Goal: Task Accomplishment & Management: Complete application form

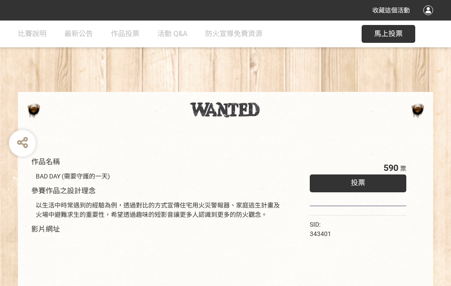
click at [429, 19] on div "收藏這個活動" at bounding box center [225, 10] width 451 height 21
click at [279, 88] on div "作品名稱 BAD DAY (需要守護的一天) 參賽作品之設計理念 以生活中時常遇到的經驗為例，透過對比的方式宣傳住宅用火災警報器、家庭逃生計畫及火場中避難求生…" at bounding box center [225, 208] width 451 height 375
click at [355, 181] on span "投票" at bounding box center [357, 183] width 14 height 8
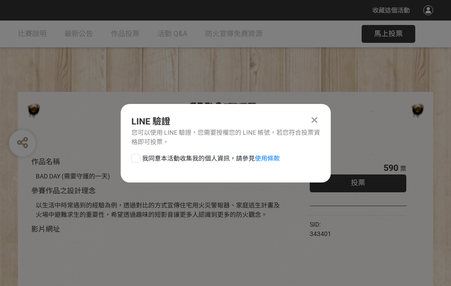
click at [135, 157] on div at bounding box center [135, 158] width 9 height 9
checkbox input "true"
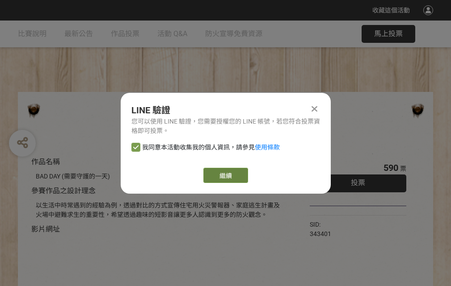
click at [225, 175] on link "繼續" at bounding box center [225, 175] width 45 height 15
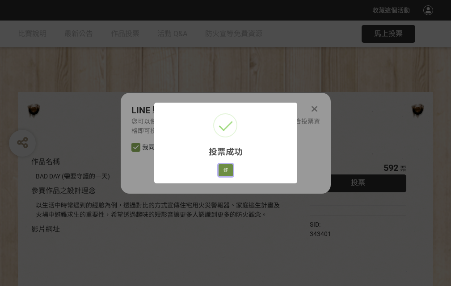
click at [223, 169] on button "好" at bounding box center [225, 170] width 14 height 13
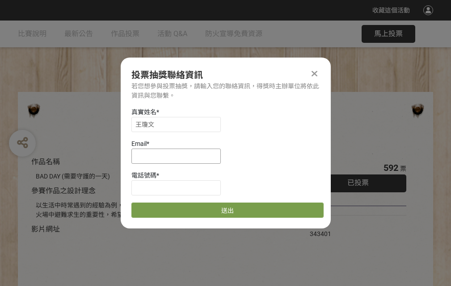
click at [179, 156] on input at bounding box center [175, 156] width 89 height 15
type input "[EMAIL_ADDRESS][DOMAIN_NAME]"
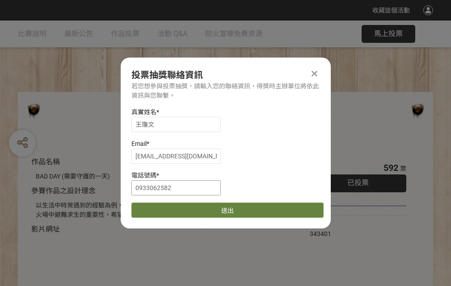
type input "0933062582"
click at [157, 207] on button "送出" at bounding box center [227, 210] width 192 height 15
